Goal: Find specific page/section: Find specific page/section

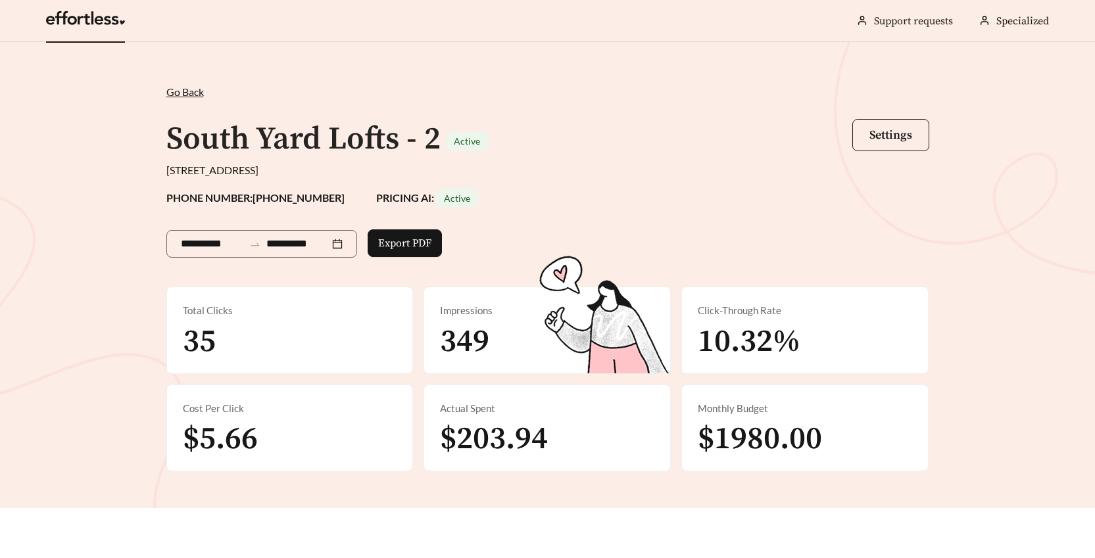
click at [104, 22] on link at bounding box center [85, 21] width 79 height 13
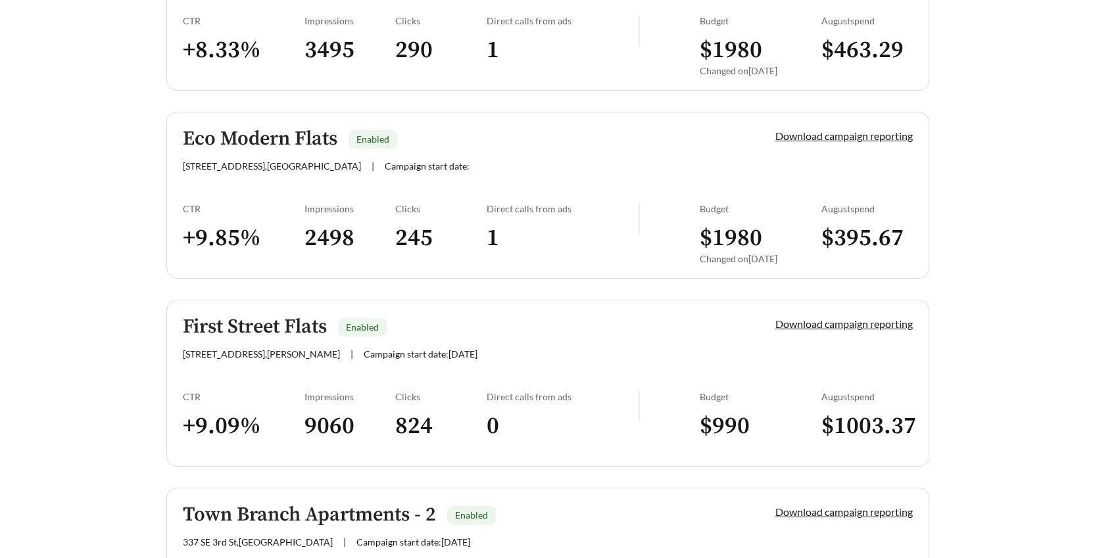
scroll to position [428, 0]
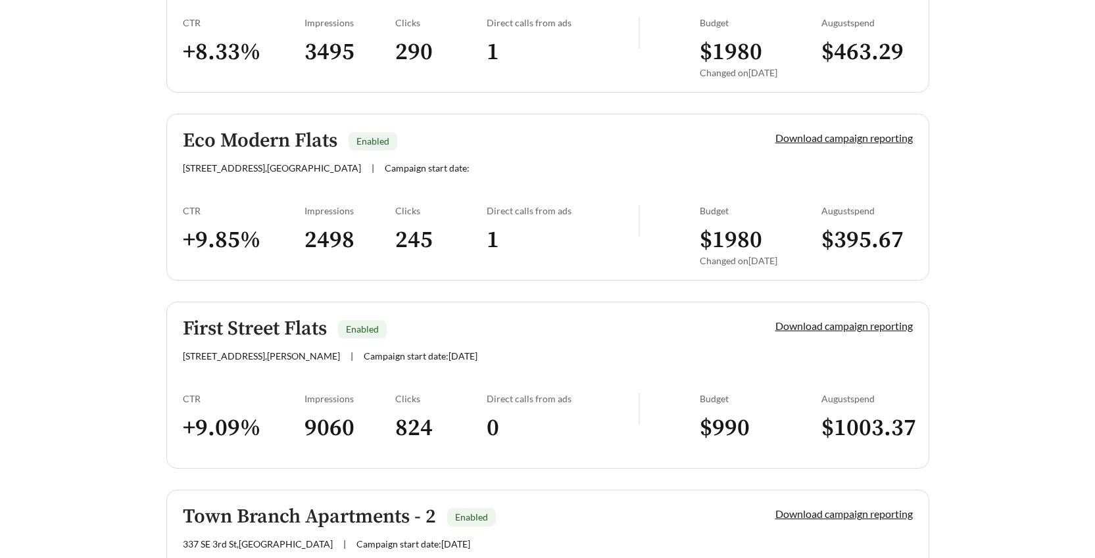
click at [441, 151] on div "Eco Modern Flats Enabled" at bounding box center [457, 141] width 548 height 22
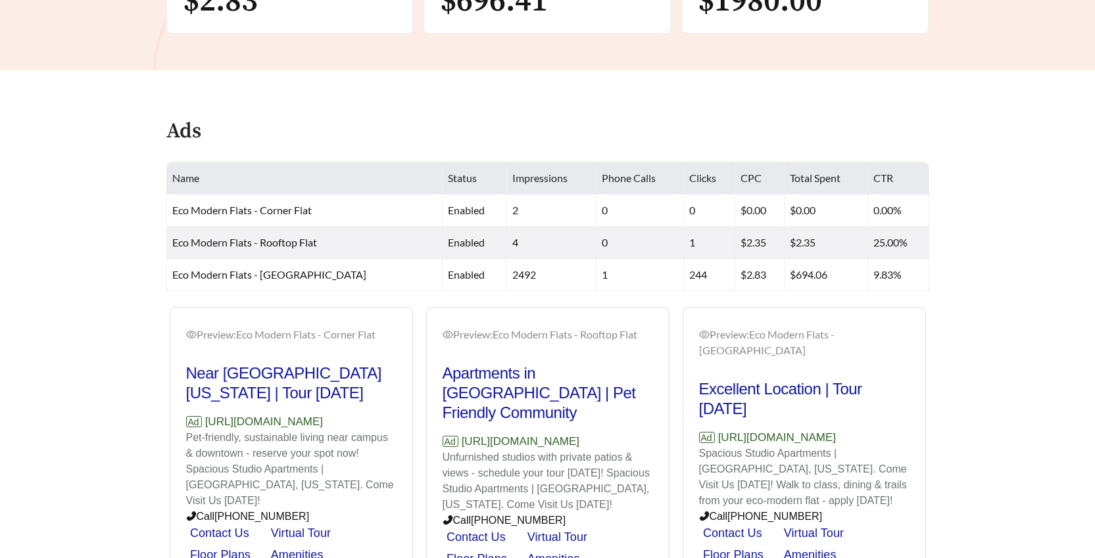
scroll to position [383, 0]
